Goal: Task Accomplishment & Management: Complete application form

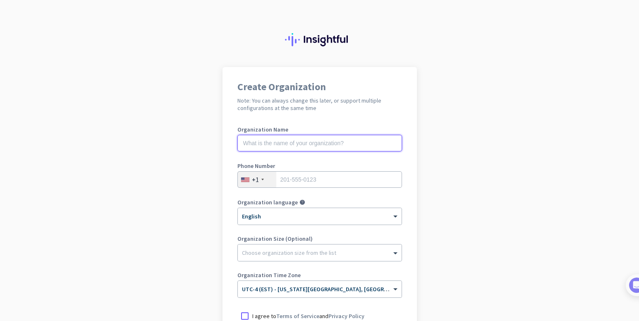
click at [314, 147] on input "text" at bounding box center [319, 143] width 165 height 17
type input "Mercor"
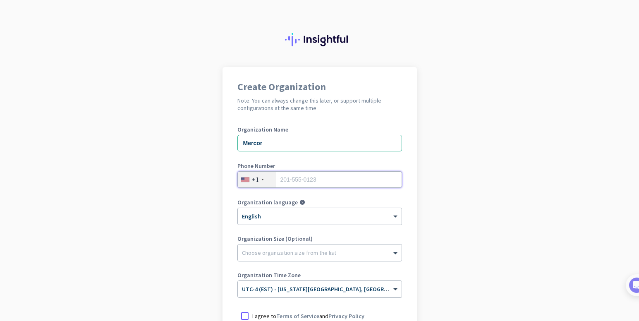
click at [309, 180] on input "tel" at bounding box center [319, 179] width 165 height 17
type input "7472954886"
click at [491, 169] on app-onboarding-organization "Create Organization Note: You can always change this later, or support multiple…" at bounding box center [319, 246] width 639 height 358
click at [300, 252] on div at bounding box center [320, 251] width 164 height 8
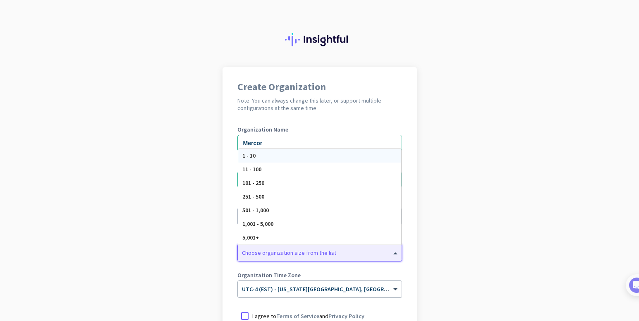
click at [300, 252] on div at bounding box center [320, 251] width 164 height 8
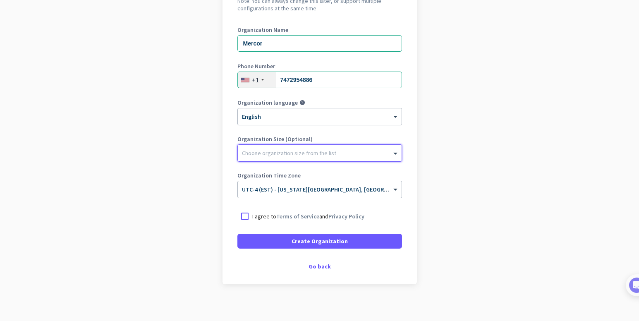
scroll to position [104, 0]
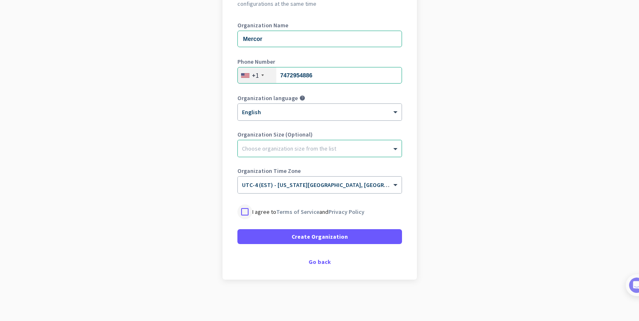
click at [241, 217] on div at bounding box center [244, 211] width 15 height 15
click at [294, 185] on input "text" at bounding box center [311, 182] width 139 height 6
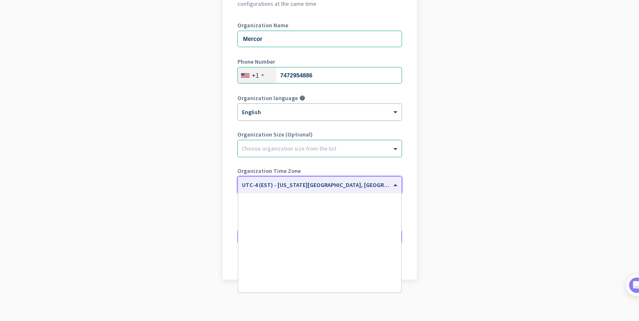
scroll to position [956, 0]
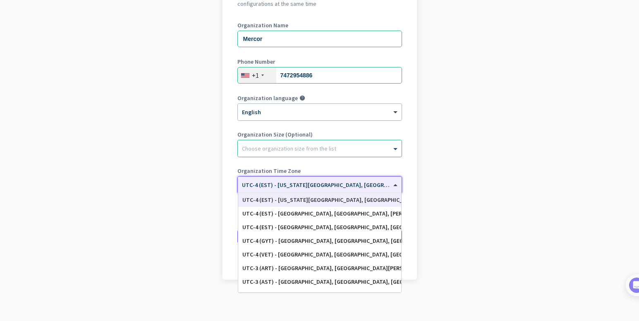
click at [471, 183] on app-onboarding-organization "Create Organization Note: You can always change this later, or support multiple…" at bounding box center [319, 142] width 639 height 358
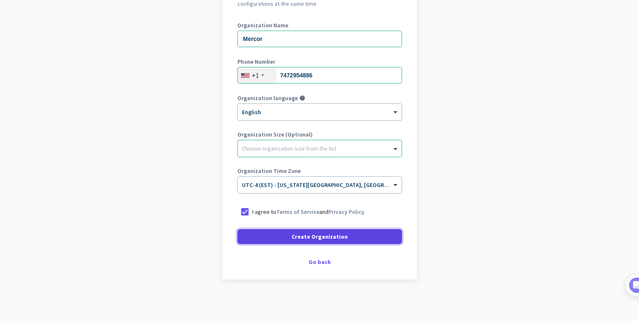
click at [359, 237] on span at bounding box center [319, 237] width 165 height 20
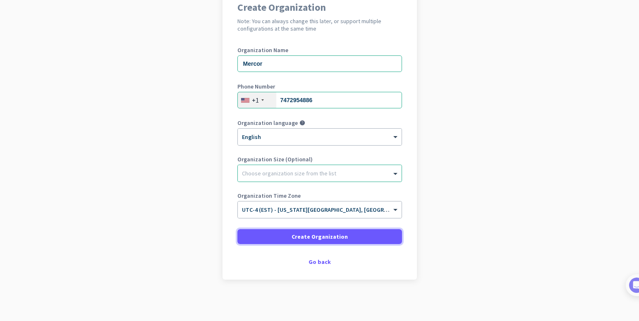
scroll to position [61, 0]
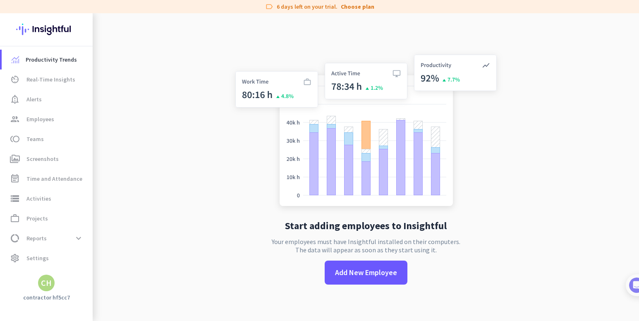
click at [48, 283] on div "CH" at bounding box center [46, 283] width 11 height 8
click at [76, 269] on span "Sign out" at bounding box center [90, 267] width 50 height 7
